Goal: Information Seeking & Learning: Learn about a topic

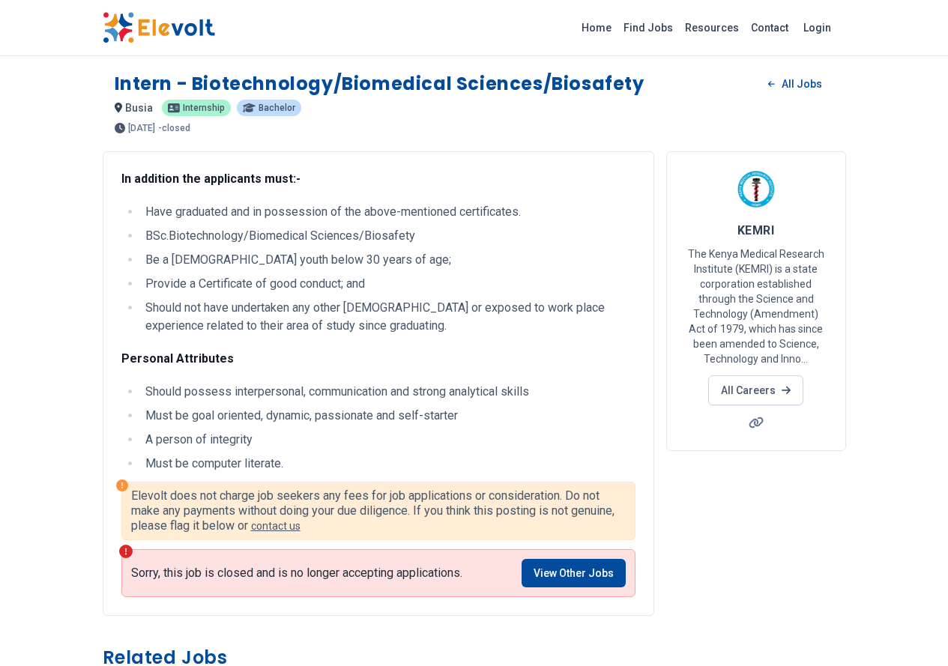
click at [366, 411] on li "Must be goal oriented, dynamic, passionate and self-starter" at bounding box center [388, 416] width 495 height 18
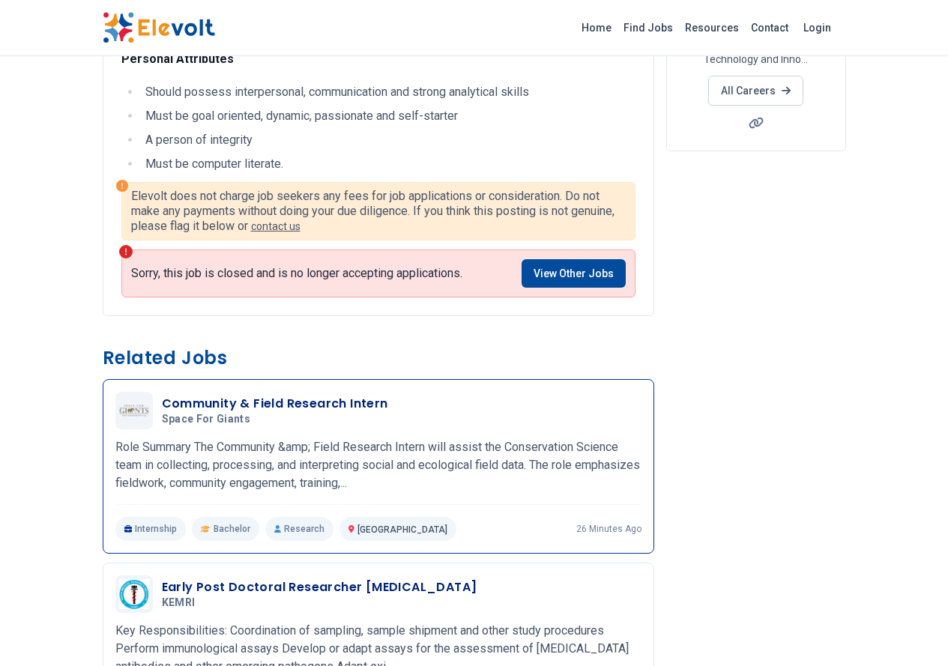
scroll to position [375, 0]
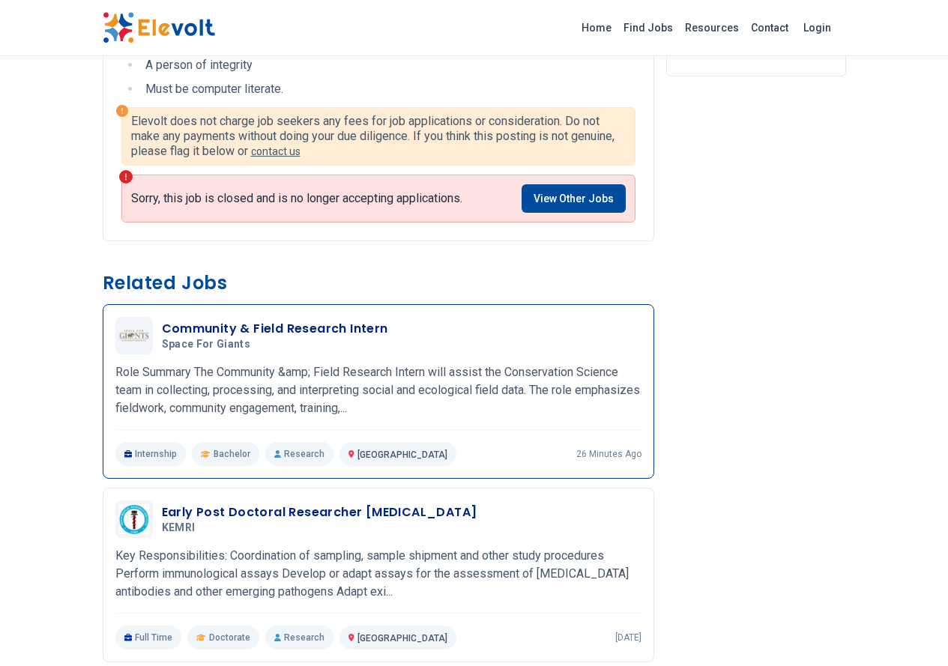
click at [115, 442] on p "Internship" at bounding box center [150, 454] width 71 height 24
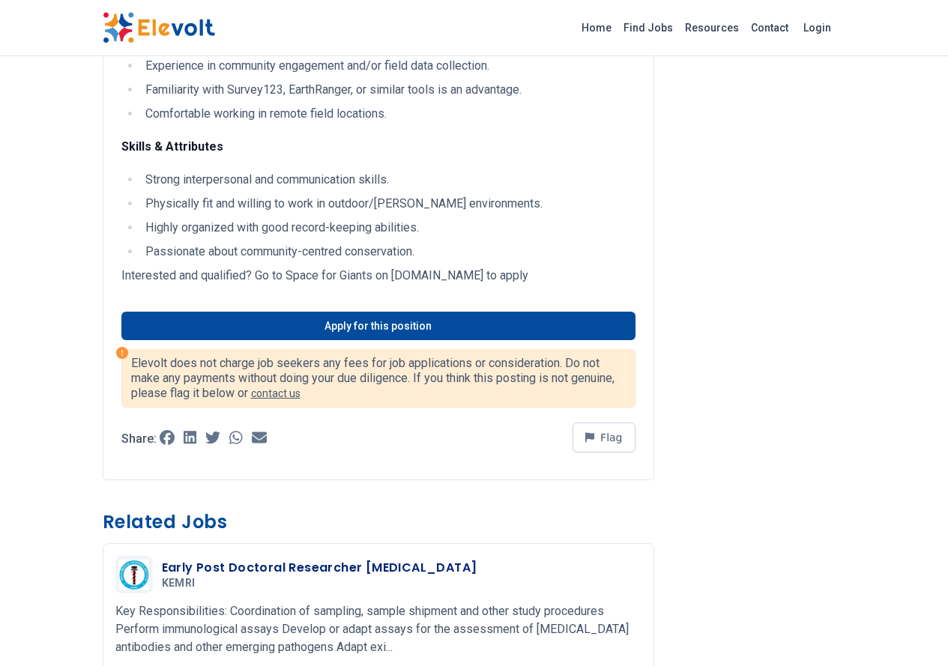
scroll to position [760, 0]
